Goal: Information Seeking & Learning: Learn about a topic

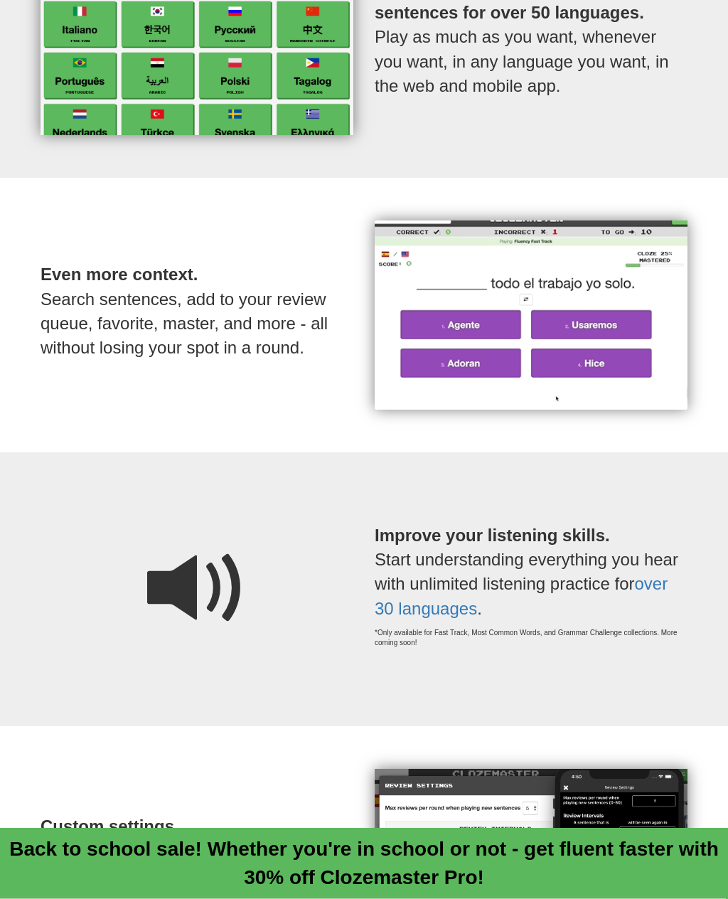
scroll to position [791, 0]
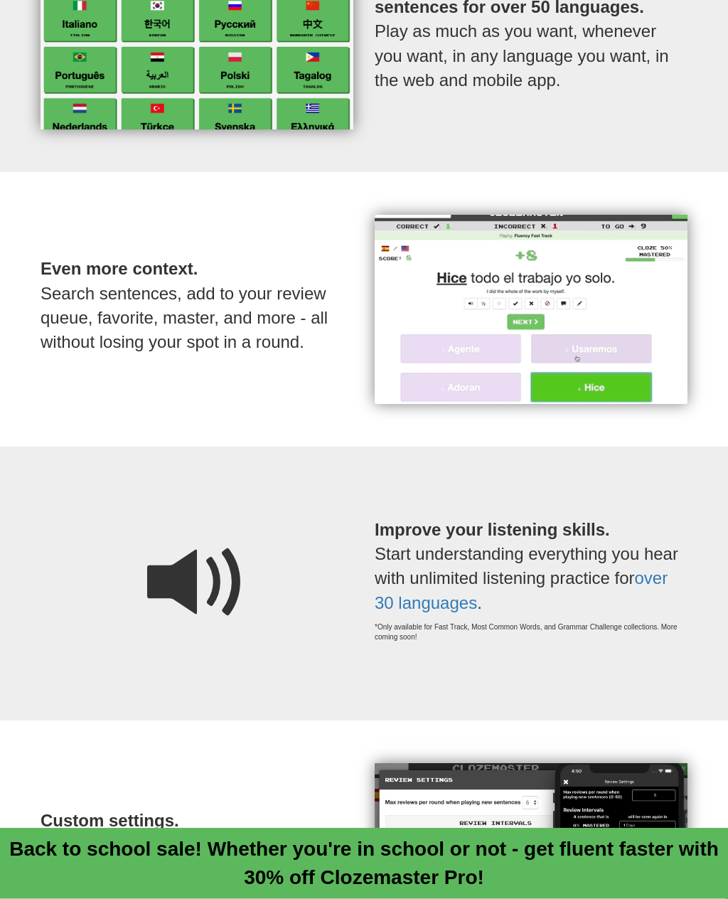
click at [687, 490] on p "Improve your listening skills. Start understanding everything you hear with unl…" at bounding box center [531, 580] width 313 height 181
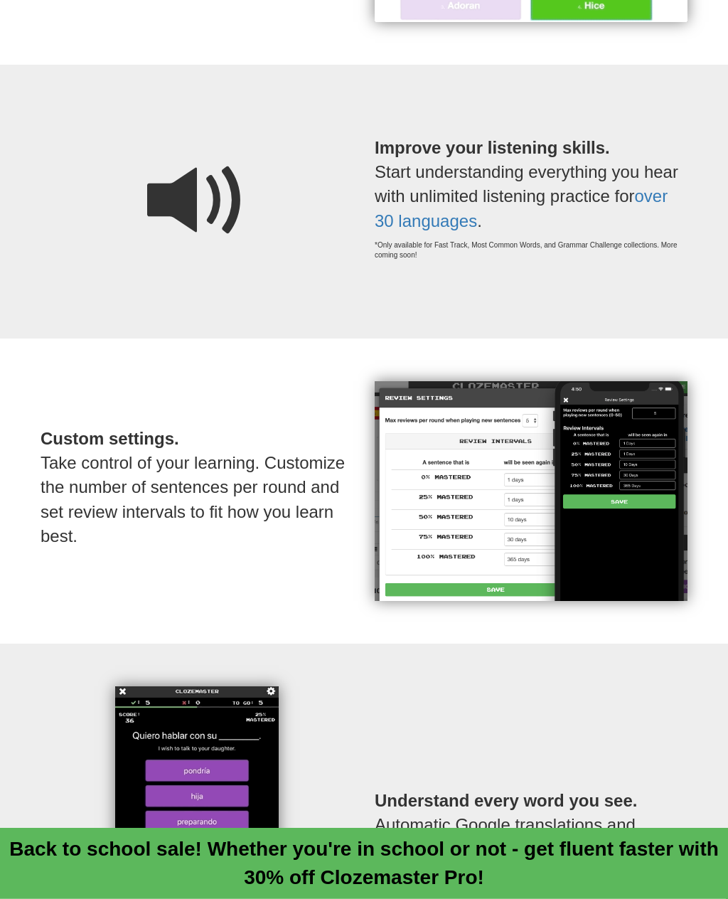
scroll to position [1174, 0]
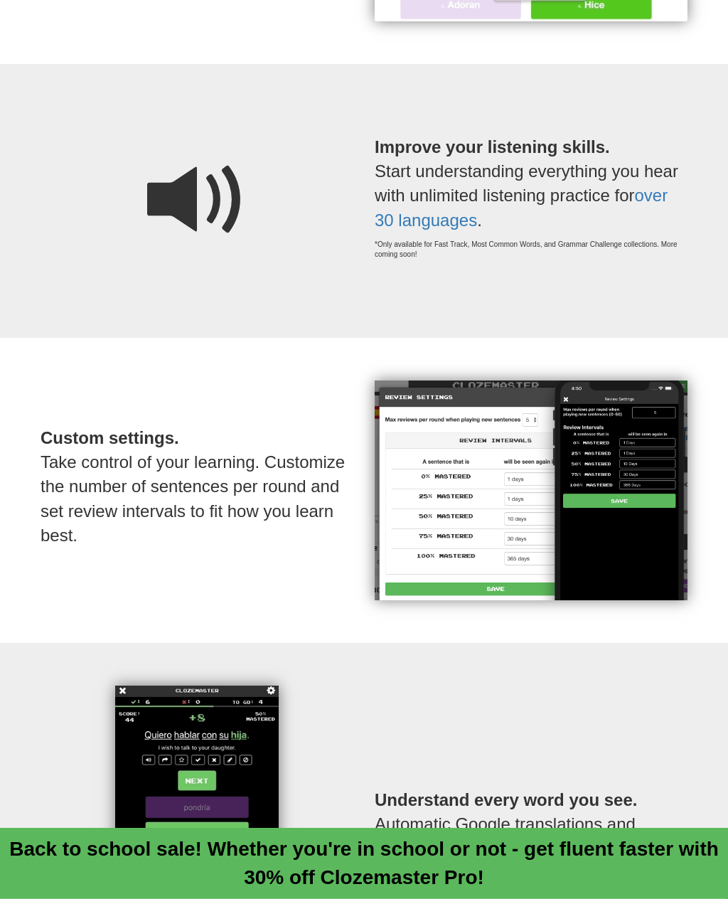
click at [188, 186] on span at bounding box center [197, 201] width 100 height 100
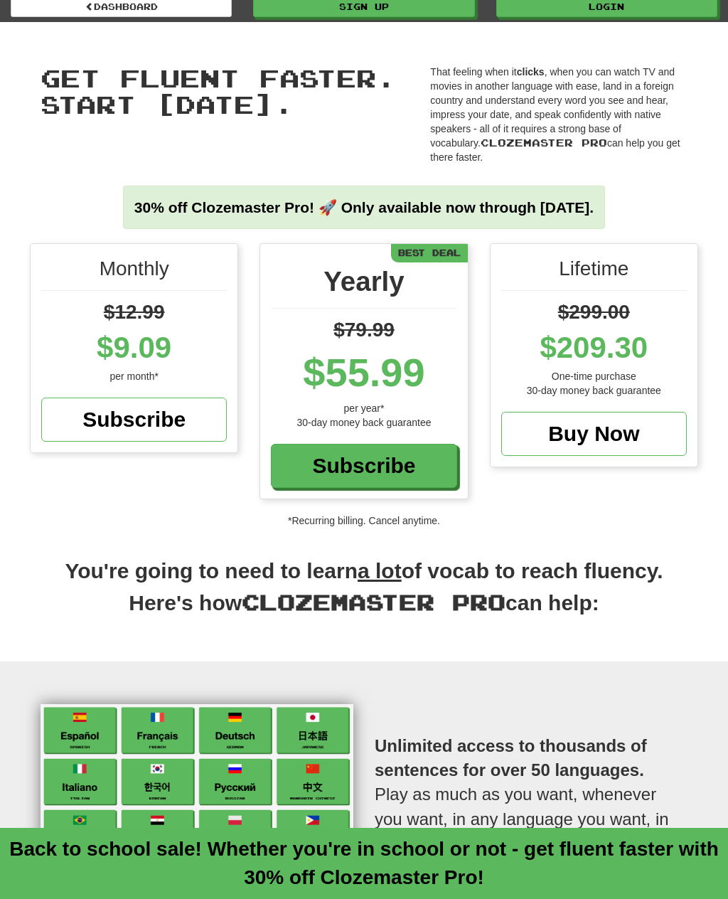
scroll to position [0, 0]
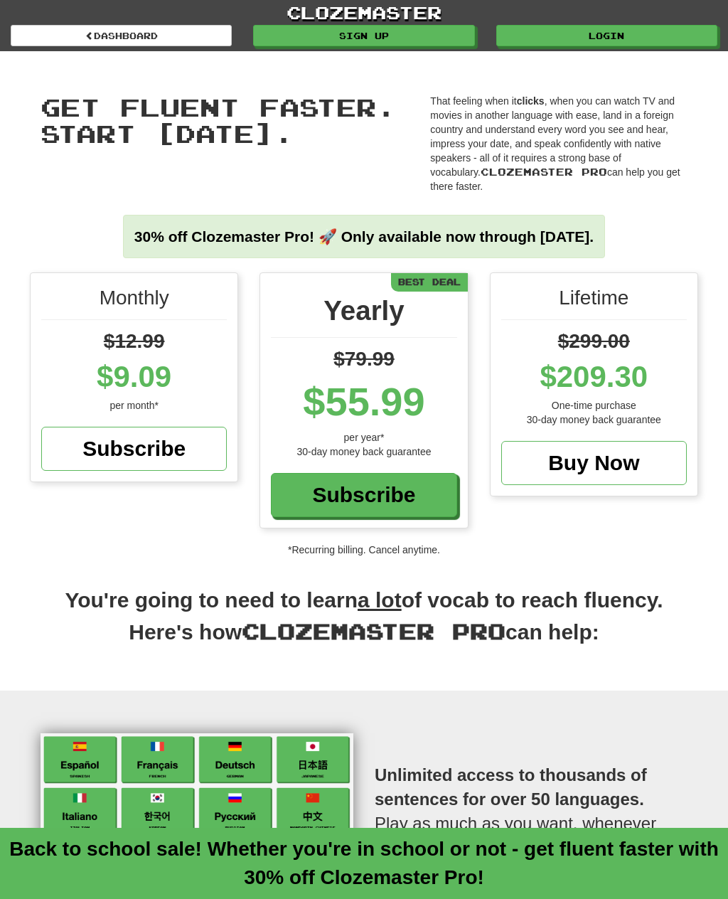
click at [138, 434] on div "Subscribe" at bounding box center [134, 449] width 186 height 44
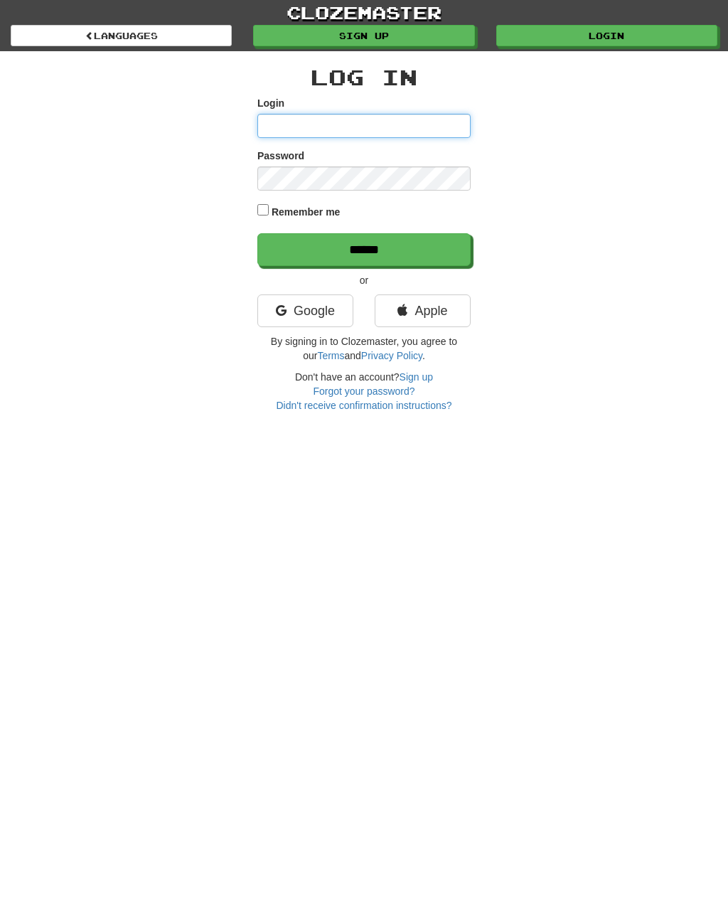
type input "**********"
click at [364, 248] on input "******" at bounding box center [363, 249] width 213 height 33
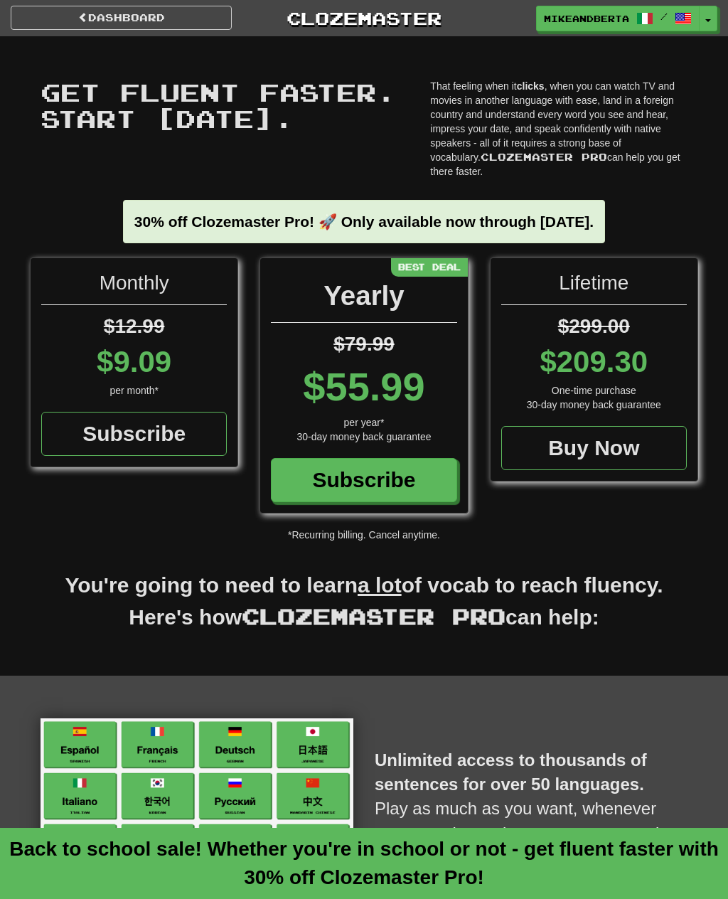
click at [129, 417] on div "Subscribe" at bounding box center [134, 434] width 186 height 44
click at [328, 463] on div "Subscribe" at bounding box center [364, 480] width 186 height 44
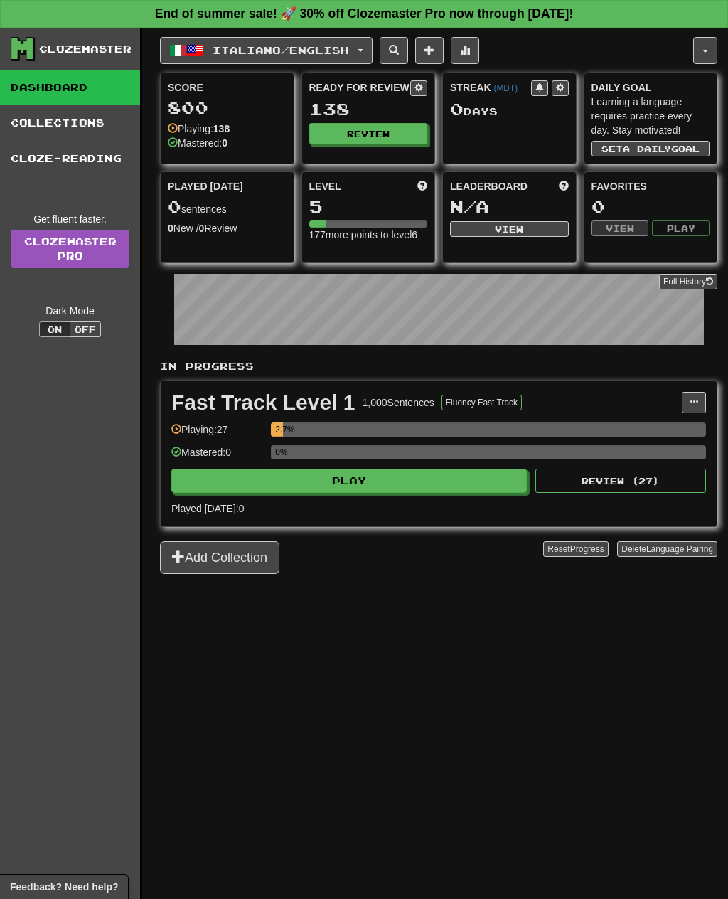
click at [356, 132] on button "Review" at bounding box center [368, 133] width 119 height 21
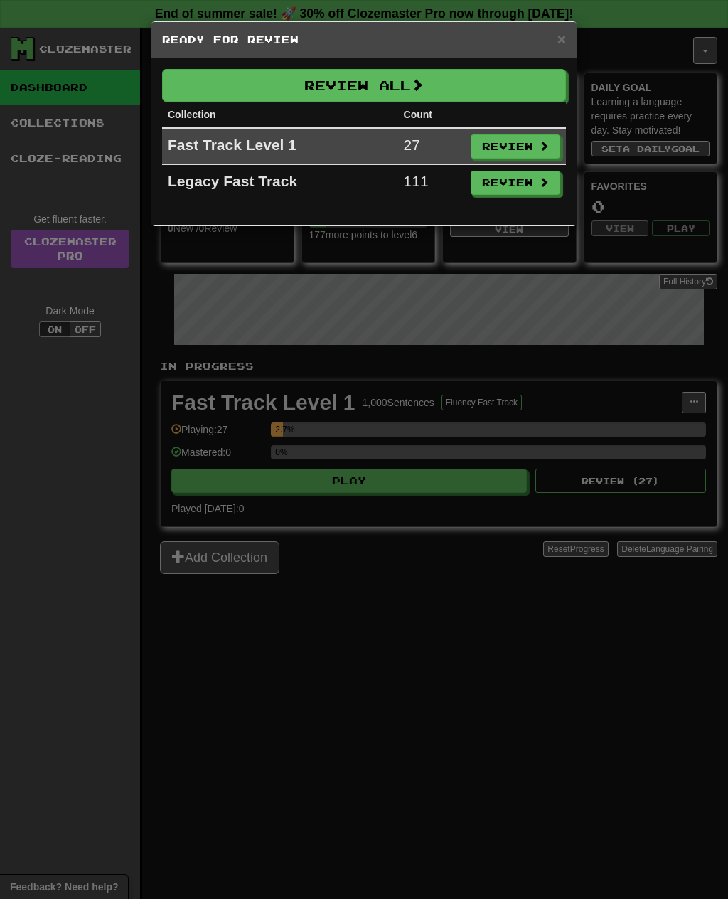
click at [544, 187] on span at bounding box center [544, 182] width 10 height 10
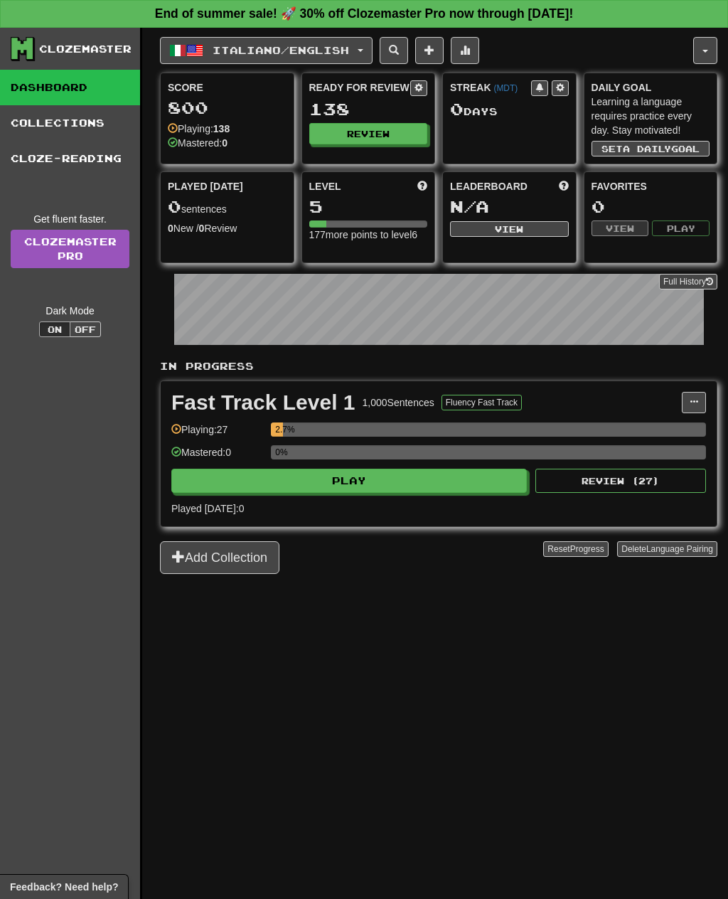
select select "**"
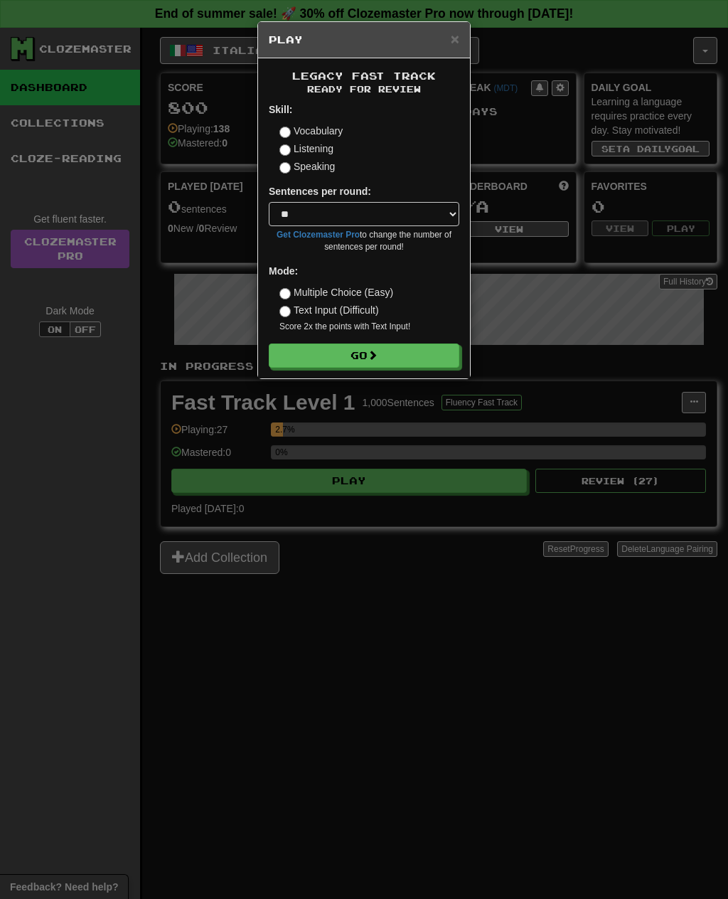
click at [409, 354] on button "Go" at bounding box center [364, 355] width 191 height 24
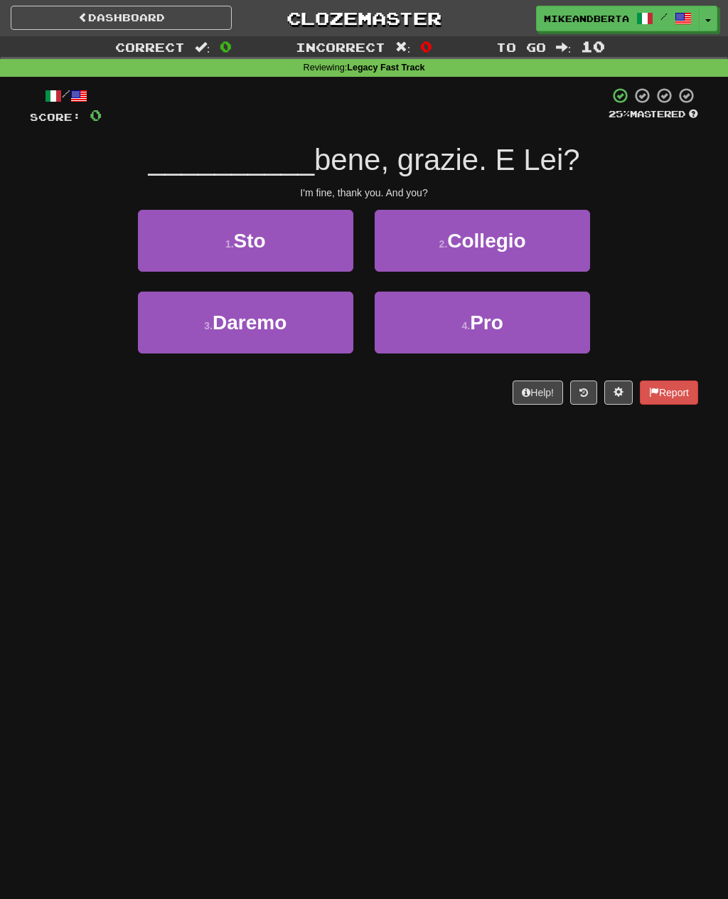
click at [197, 237] on button "1 . Sto" at bounding box center [245, 241] width 215 height 62
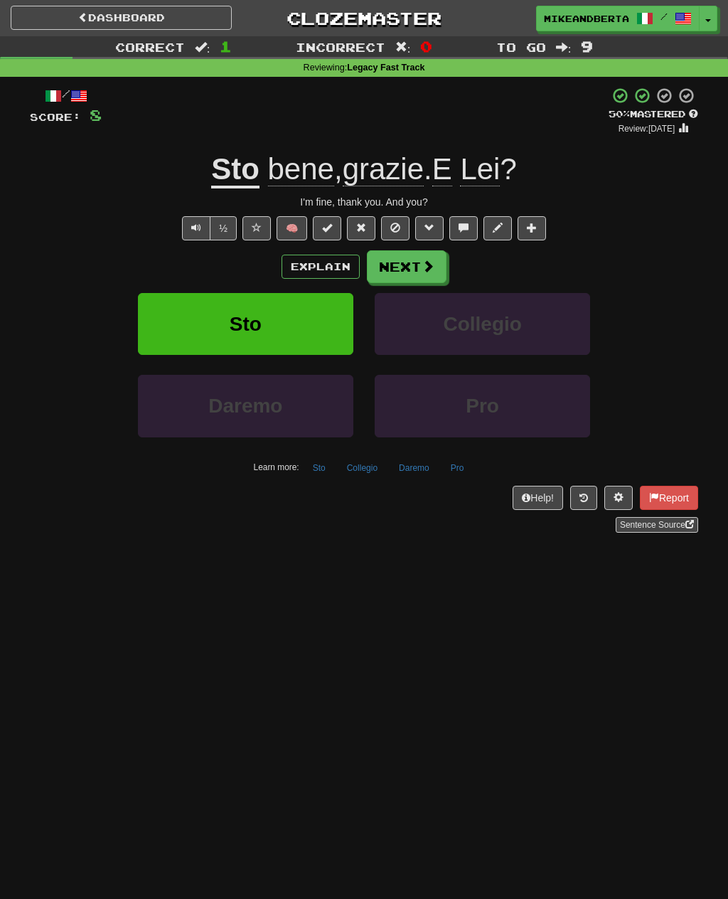
click at [424, 264] on span at bounding box center [428, 266] width 13 height 13
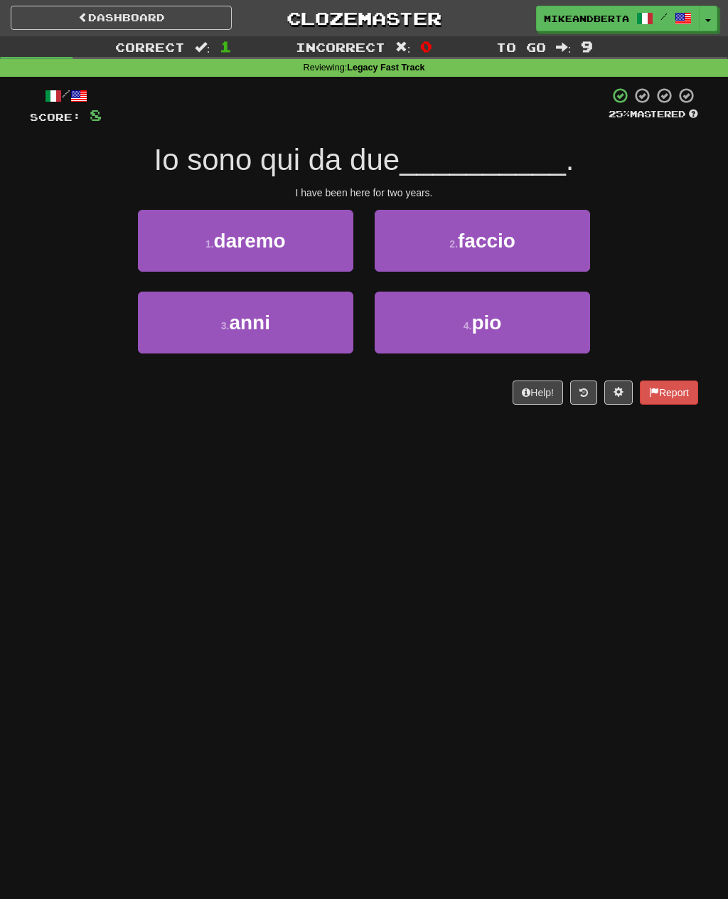
click at [208, 303] on button "3 . anni" at bounding box center [245, 323] width 215 height 62
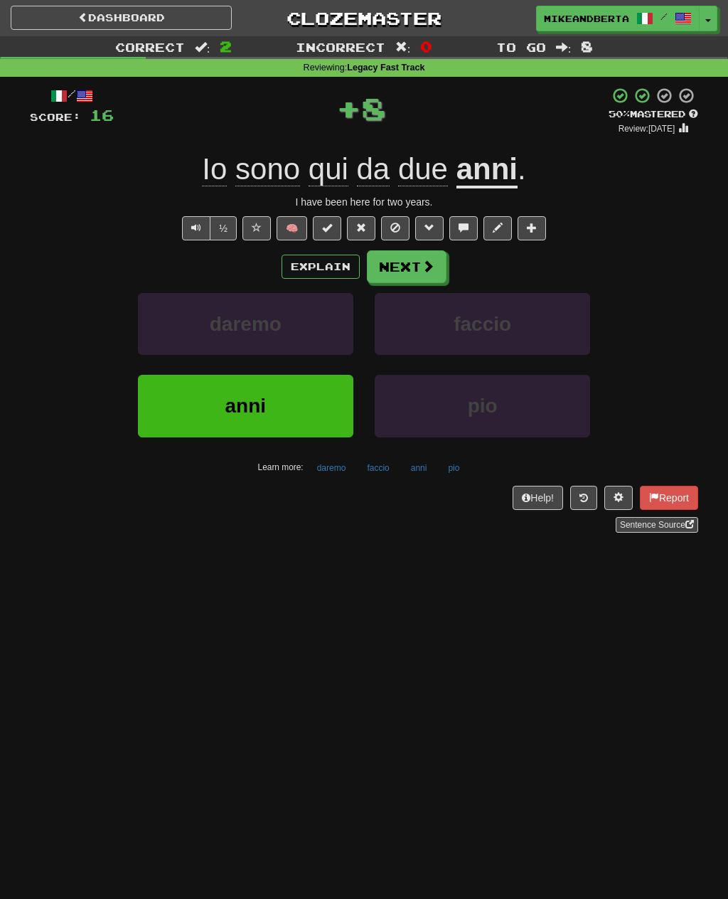
click at [427, 274] on button "Next" at bounding box center [407, 266] width 80 height 33
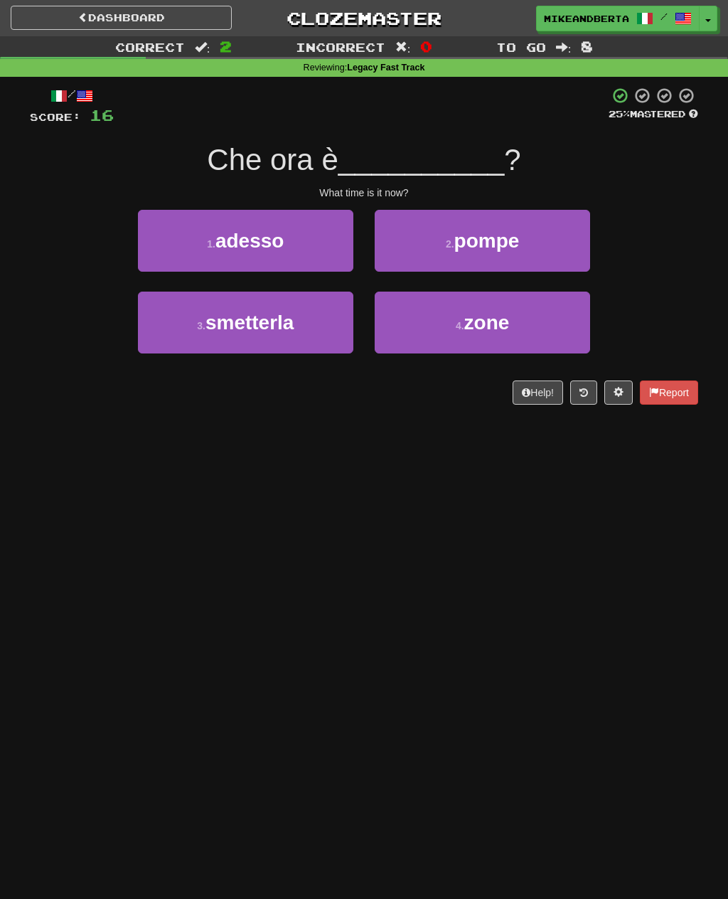
click at [225, 231] on span "adesso" at bounding box center [249, 241] width 69 height 22
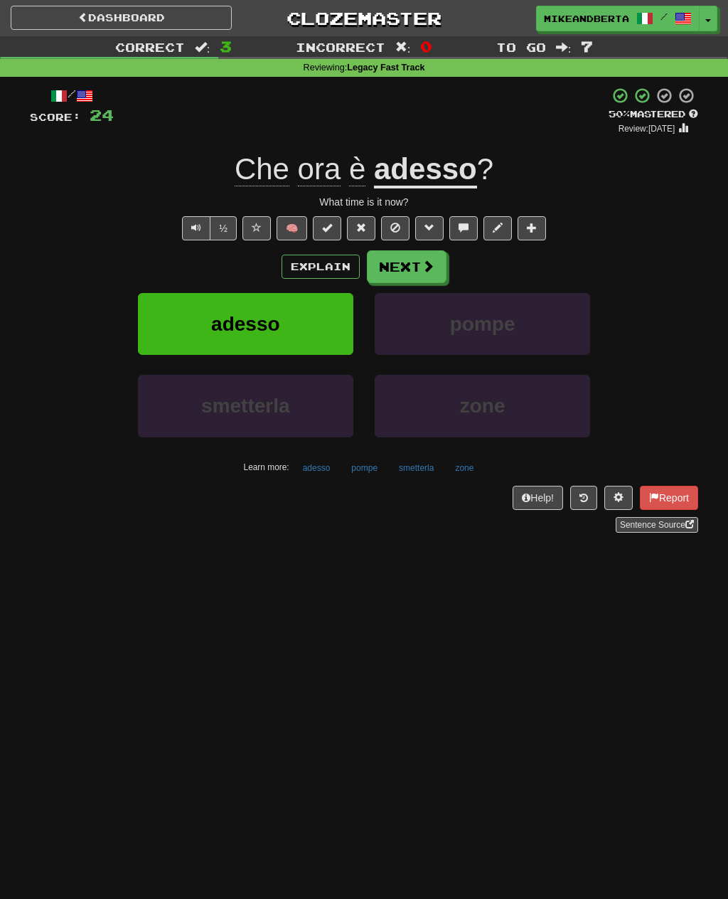
click at [423, 270] on span at bounding box center [428, 266] width 13 height 13
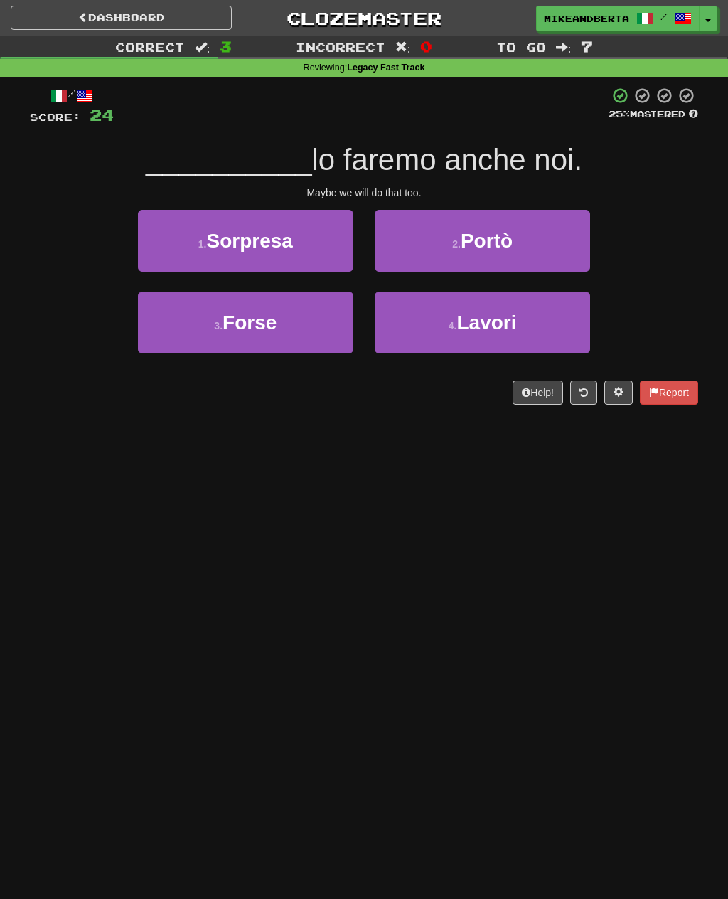
click at [203, 245] on small "1 ." at bounding box center [202, 243] width 9 height 11
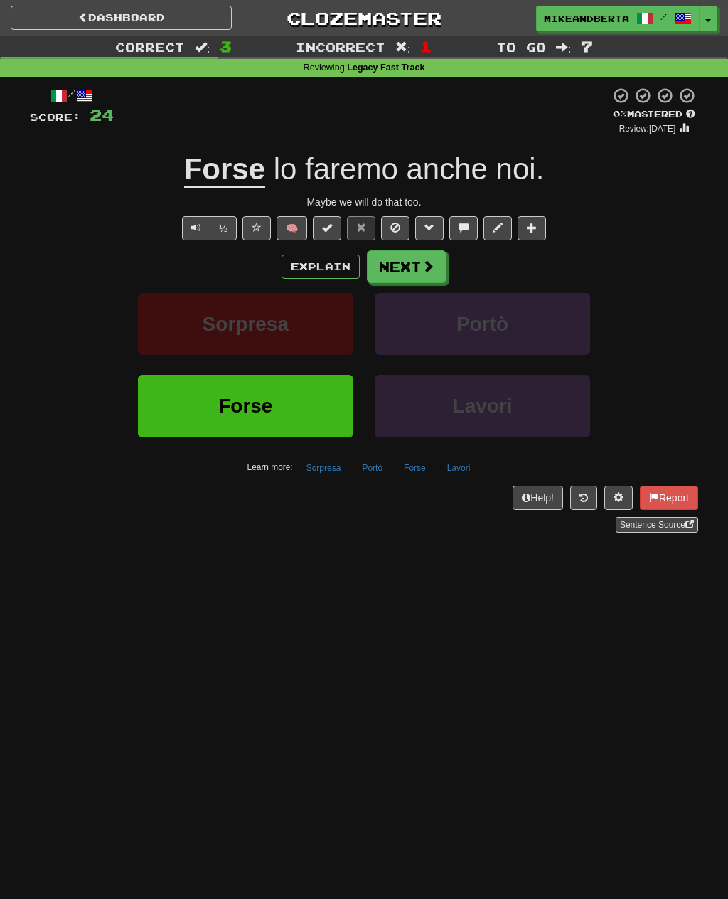
click at [416, 272] on button "Next" at bounding box center [407, 266] width 80 height 33
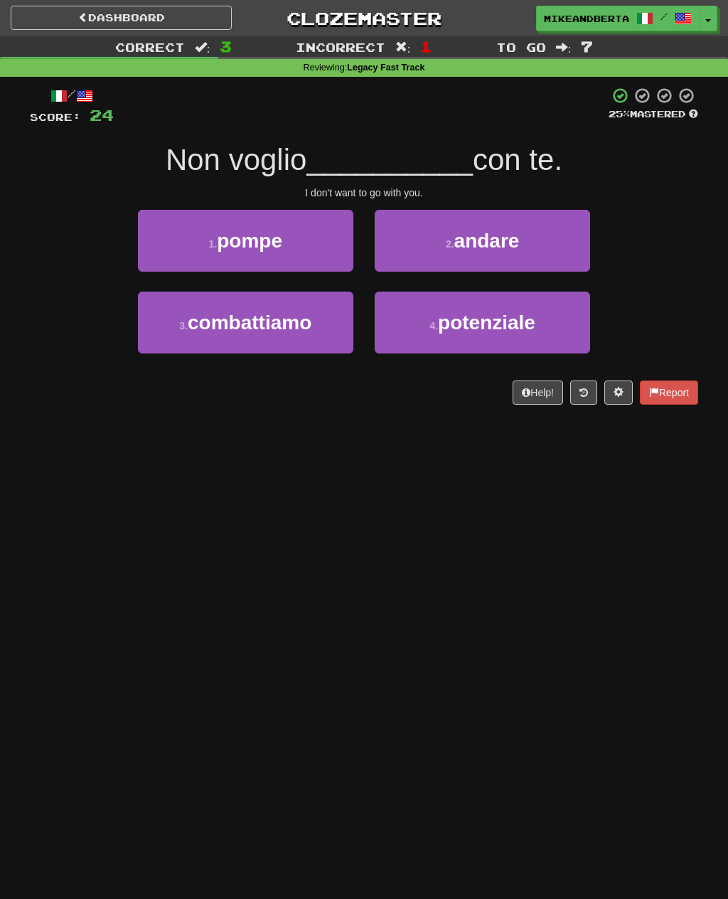
click at [496, 258] on button "2 . andare" at bounding box center [482, 241] width 215 height 62
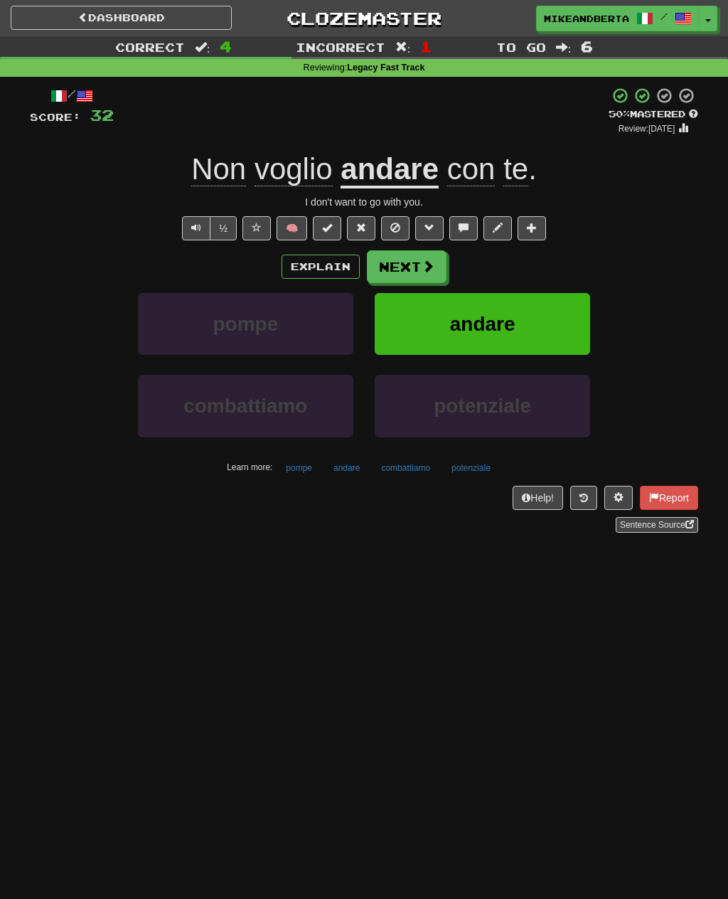
click at [429, 274] on button "Next" at bounding box center [407, 266] width 80 height 33
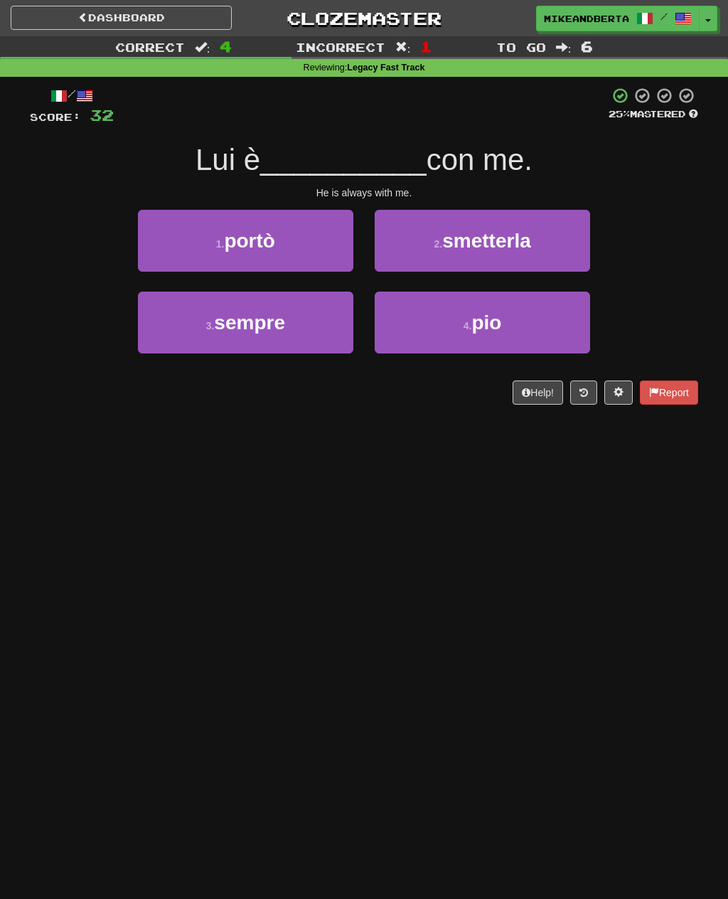
click at [207, 307] on button "3 . sempre" at bounding box center [245, 323] width 215 height 62
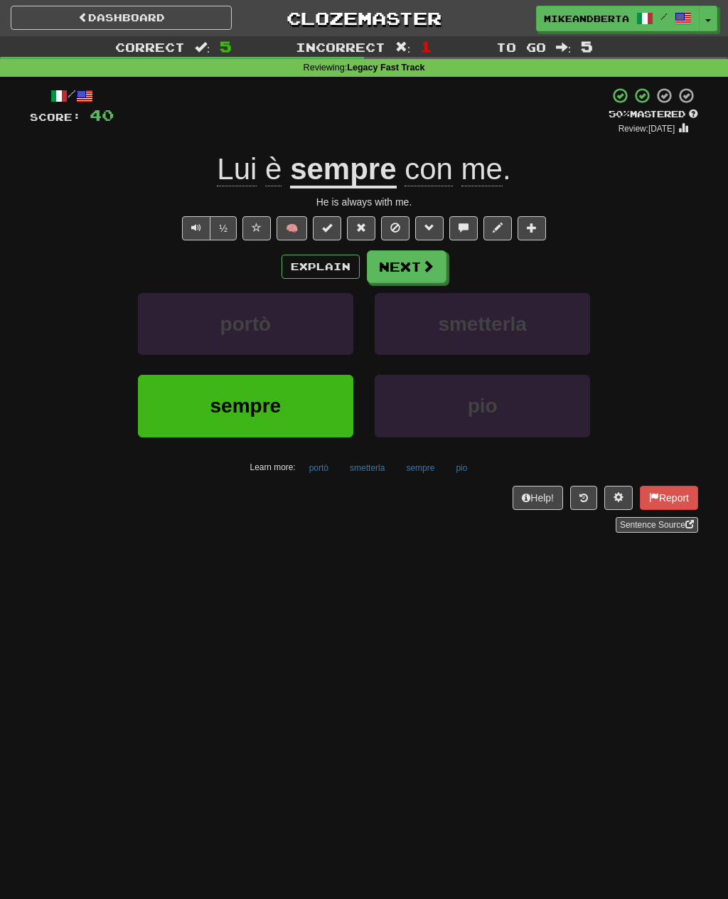
click at [425, 265] on span at bounding box center [428, 266] width 13 height 13
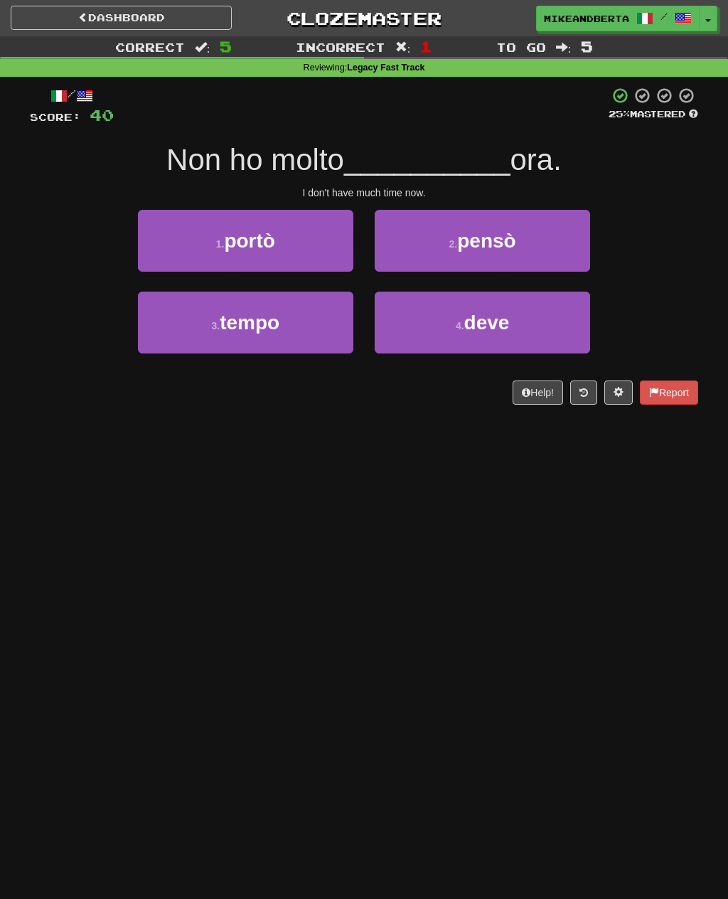
click at [200, 304] on button "3 . tempo" at bounding box center [245, 323] width 215 height 62
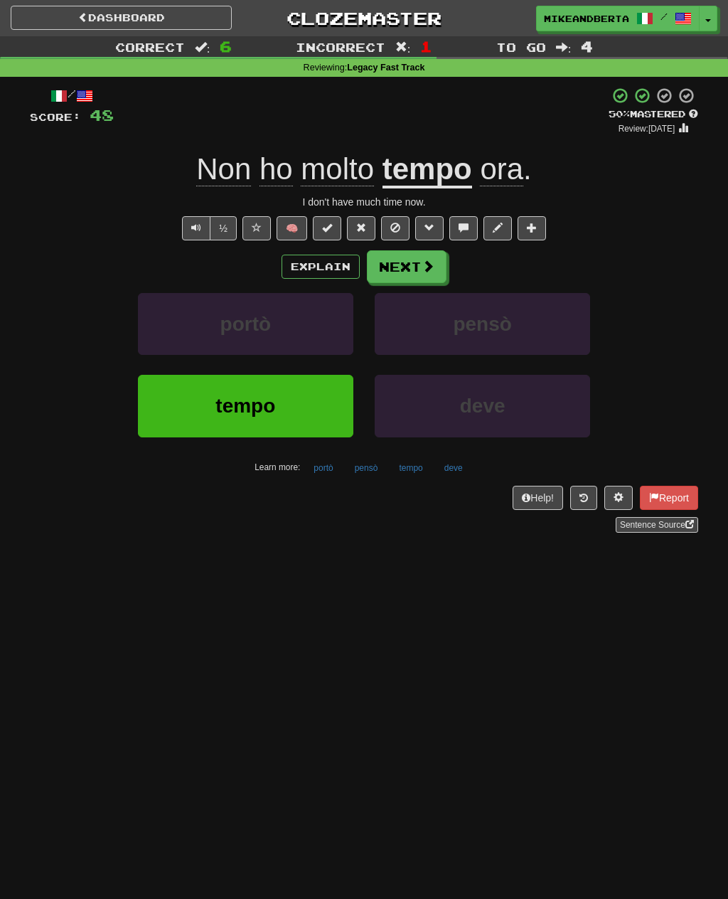
click at [426, 264] on span at bounding box center [428, 266] width 13 height 13
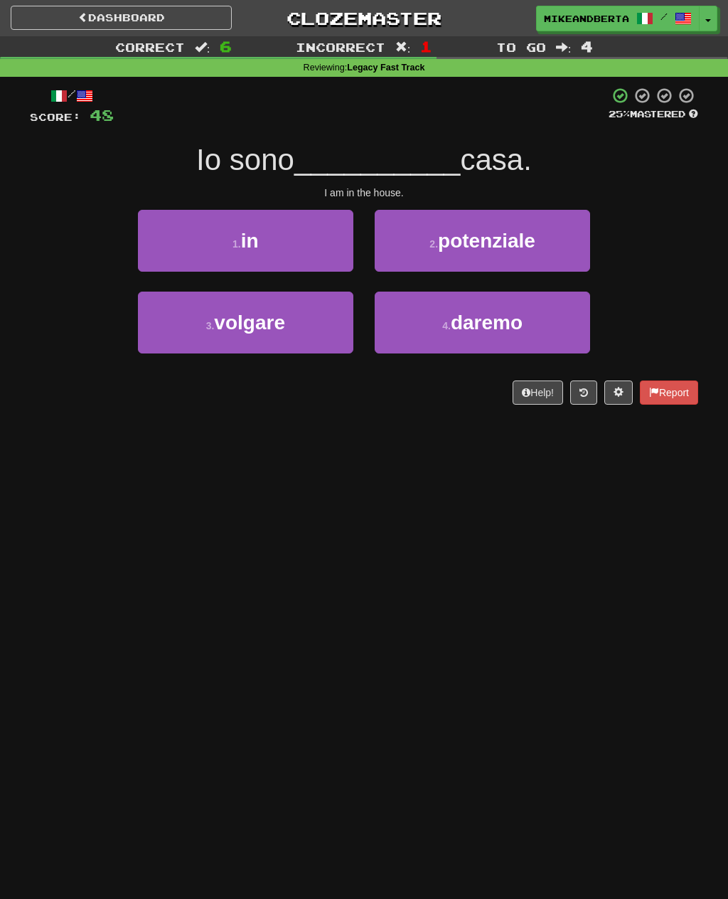
click at [192, 234] on button "1 . in" at bounding box center [245, 241] width 215 height 62
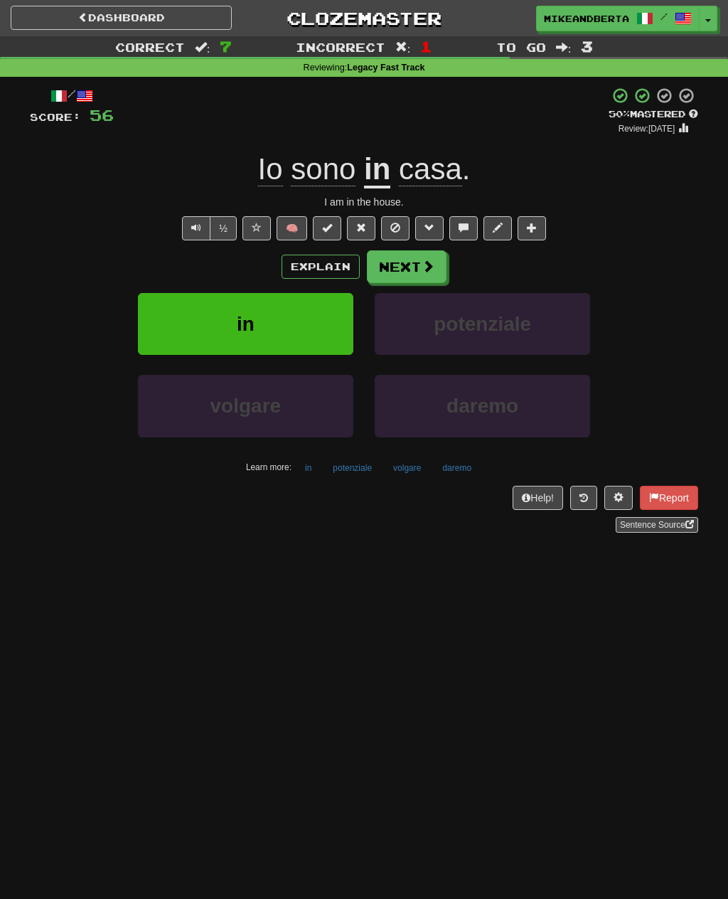
click at [419, 264] on button "Next" at bounding box center [407, 266] width 80 height 33
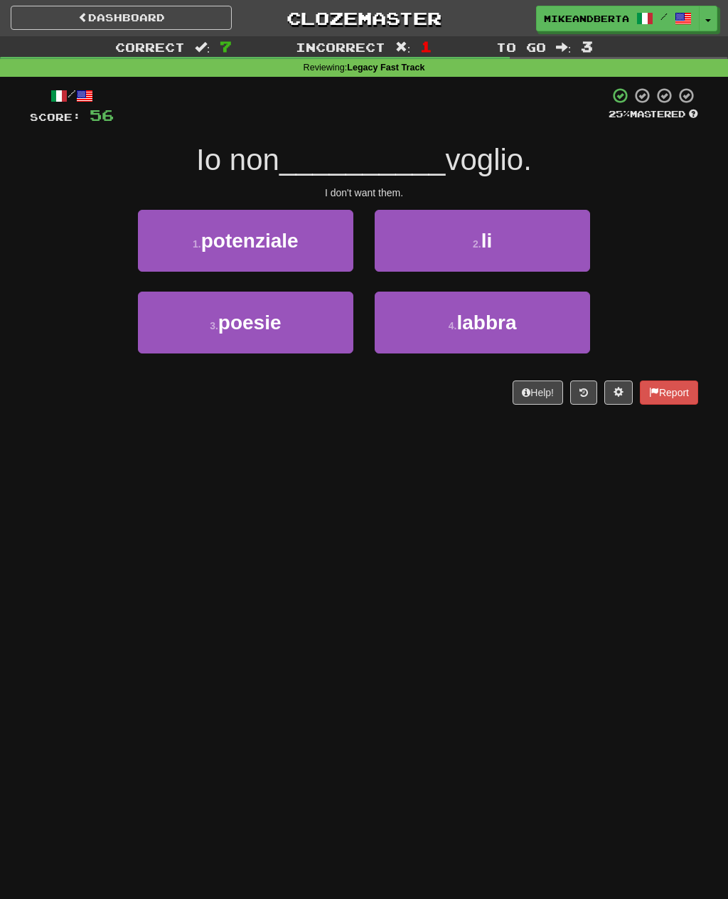
click at [518, 247] on button "2 . li" at bounding box center [482, 241] width 215 height 62
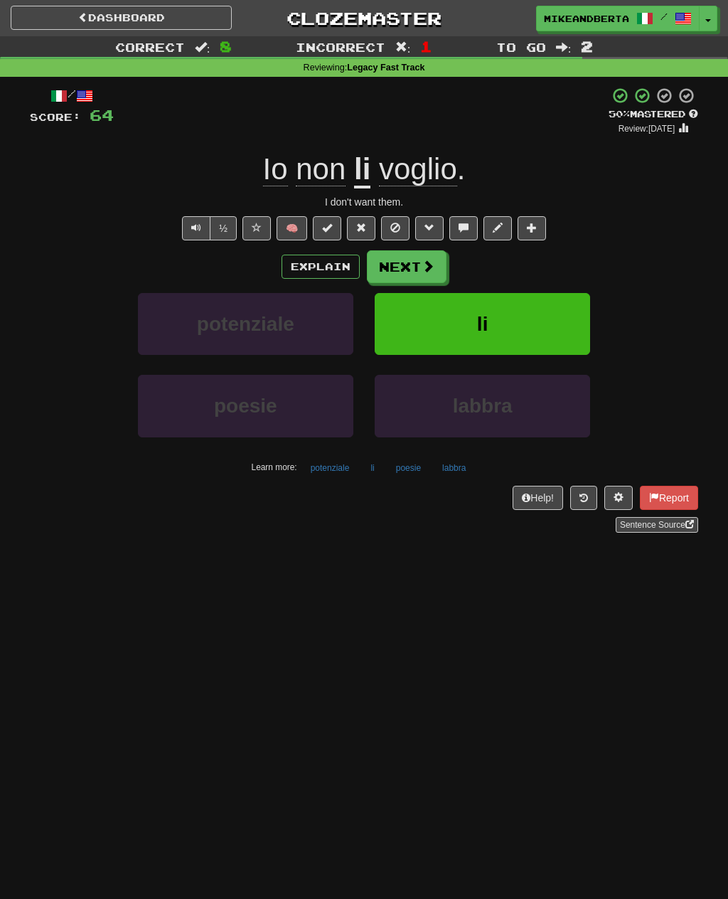
click at [416, 259] on button "Next" at bounding box center [407, 266] width 80 height 33
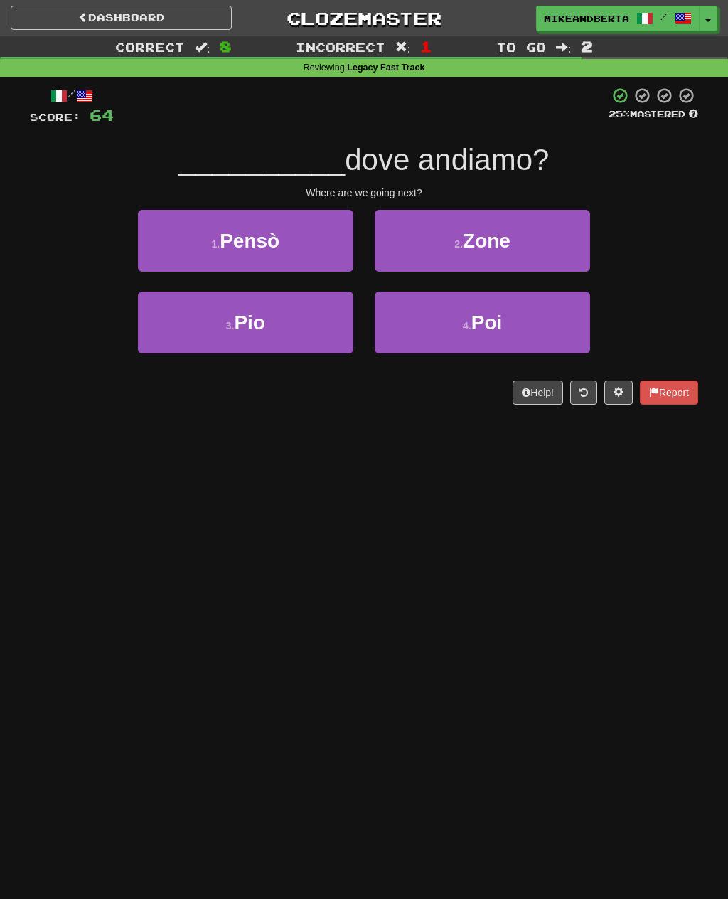
click at [520, 254] on button "2 . Zone" at bounding box center [482, 241] width 215 height 62
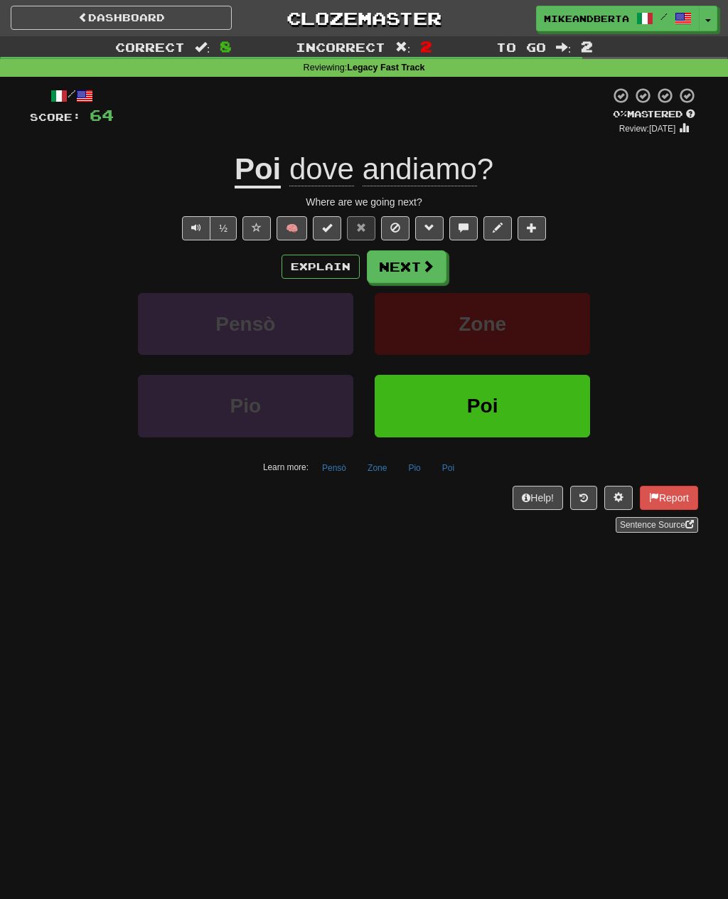
click at [300, 255] on button "Explain" at bounding box center [321, 267] width 78 height 24
